Goal: Find specific page/section

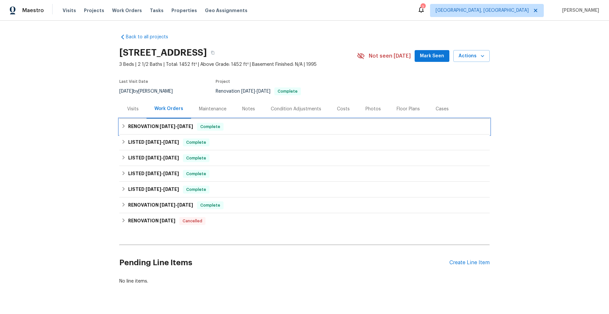
click at [128, 124] on h6 "RENOVATION 6/2/25 - 6/11/25" at bounding box center [160, 127] width 65 height 8
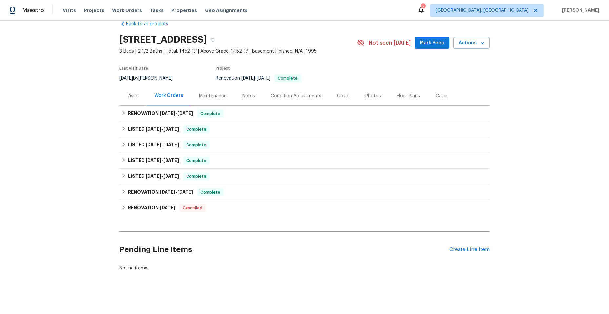
scroll to position [20, 0]
